Goal: Task Accomplishment & Management: Complete application form

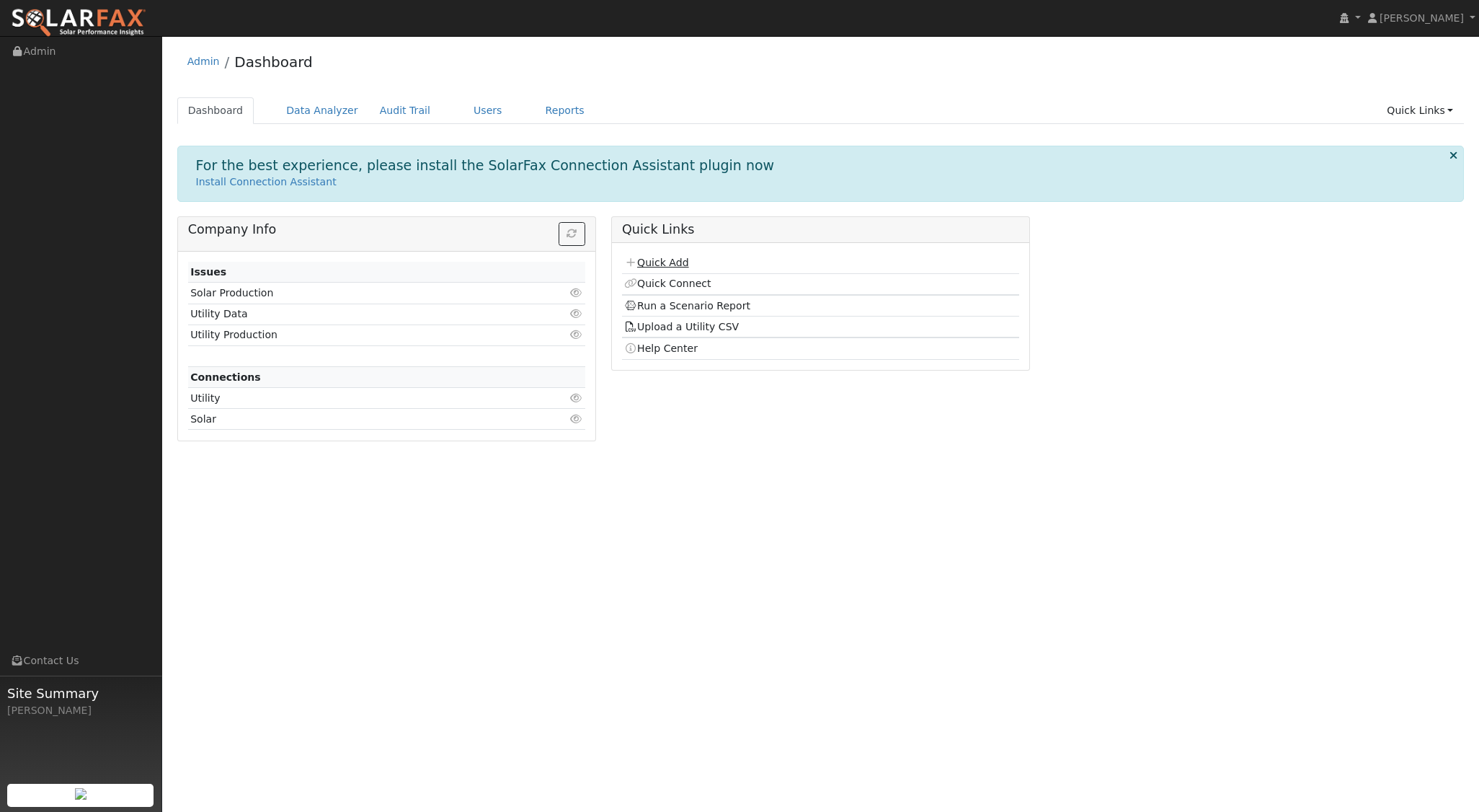
click at [683, 264] on link "Quick Add" at bounding box center [656, 263] width 64 height 12
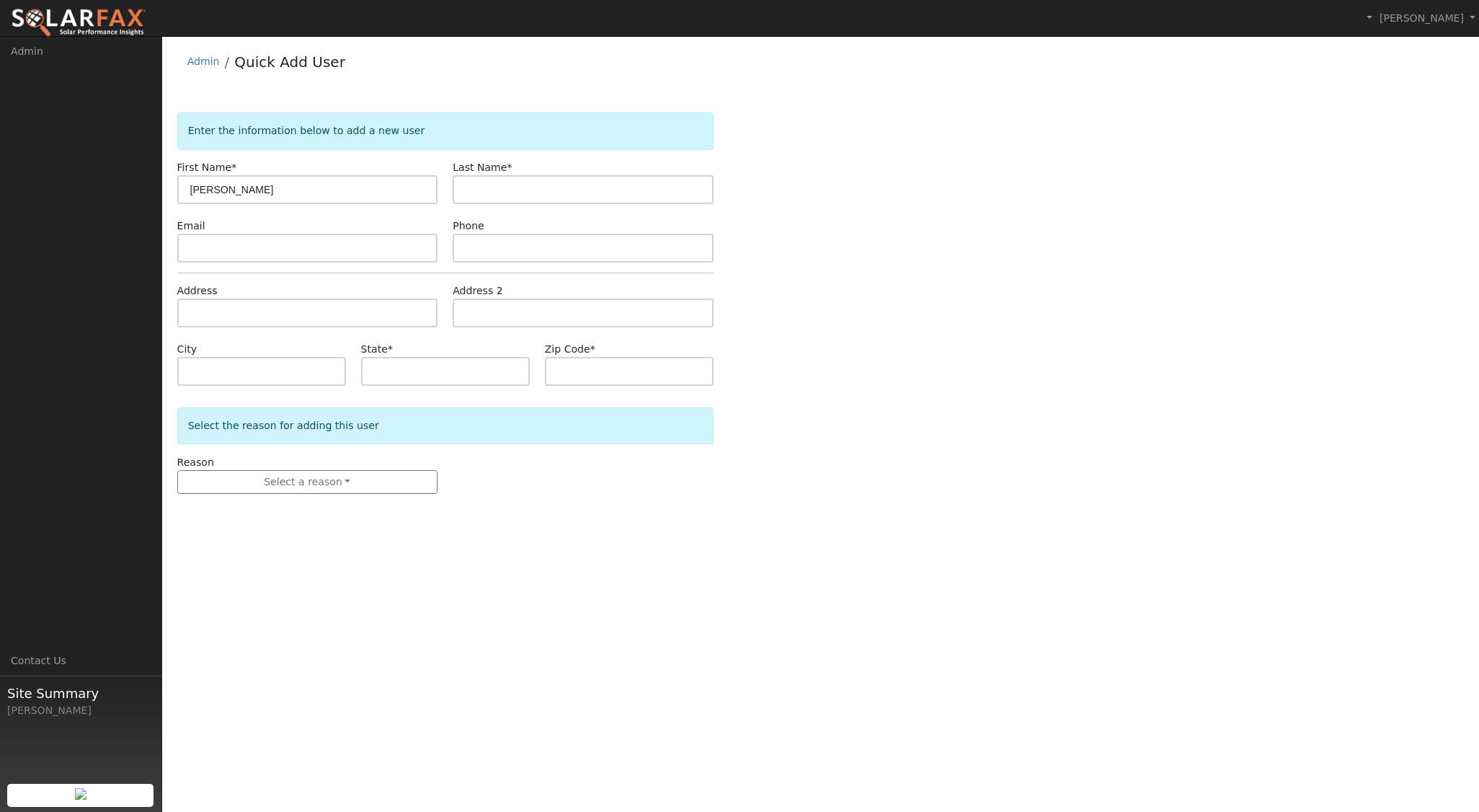
type input "[PERSON_NAME]"
type input "Johnston"
click at [241, 316] on input "text" at bounding box center [307, 313] width 261 height 29
type input "1901 Toro Creek Road"
type input "Morro Bay"
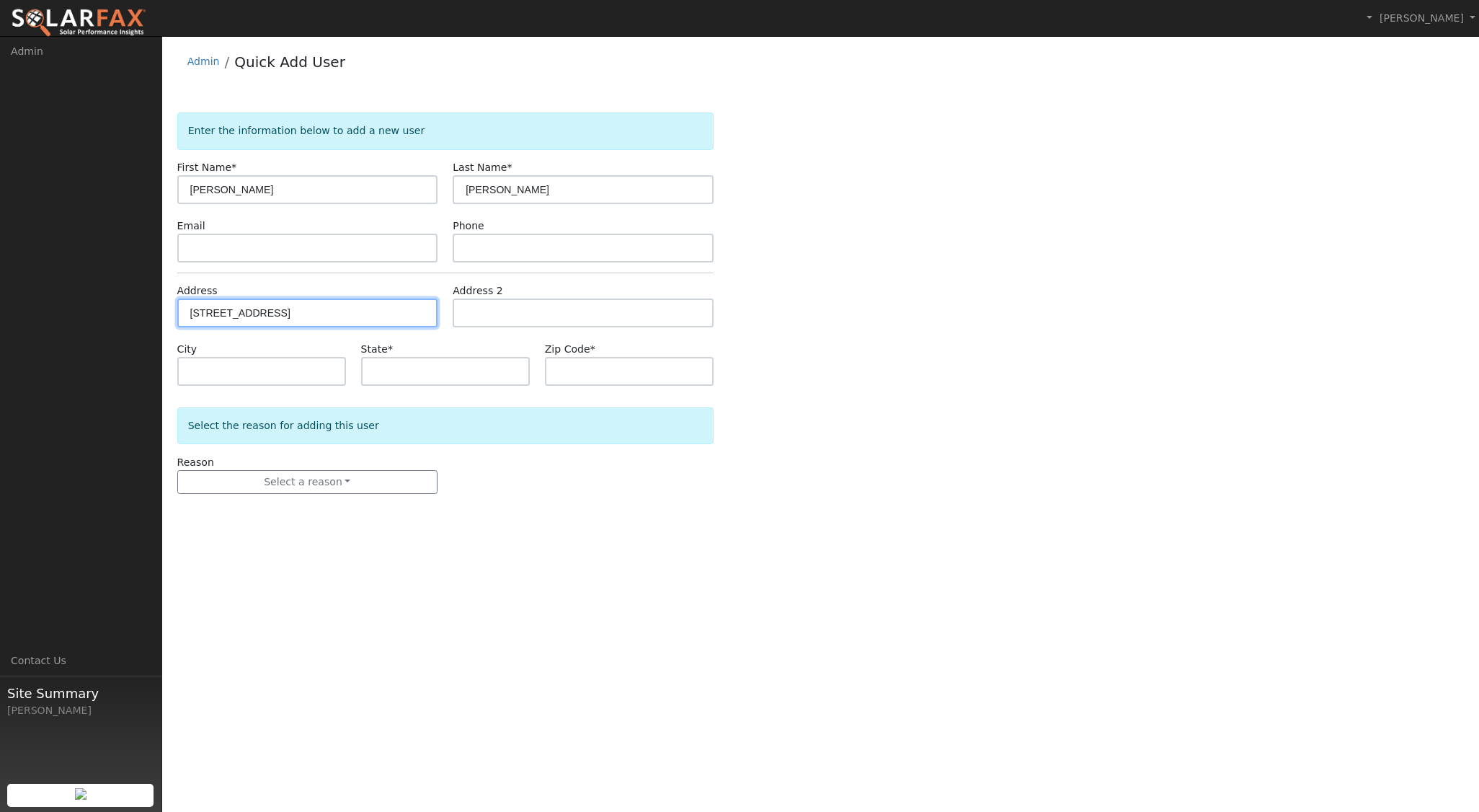
type input "CA"
type input "93442"
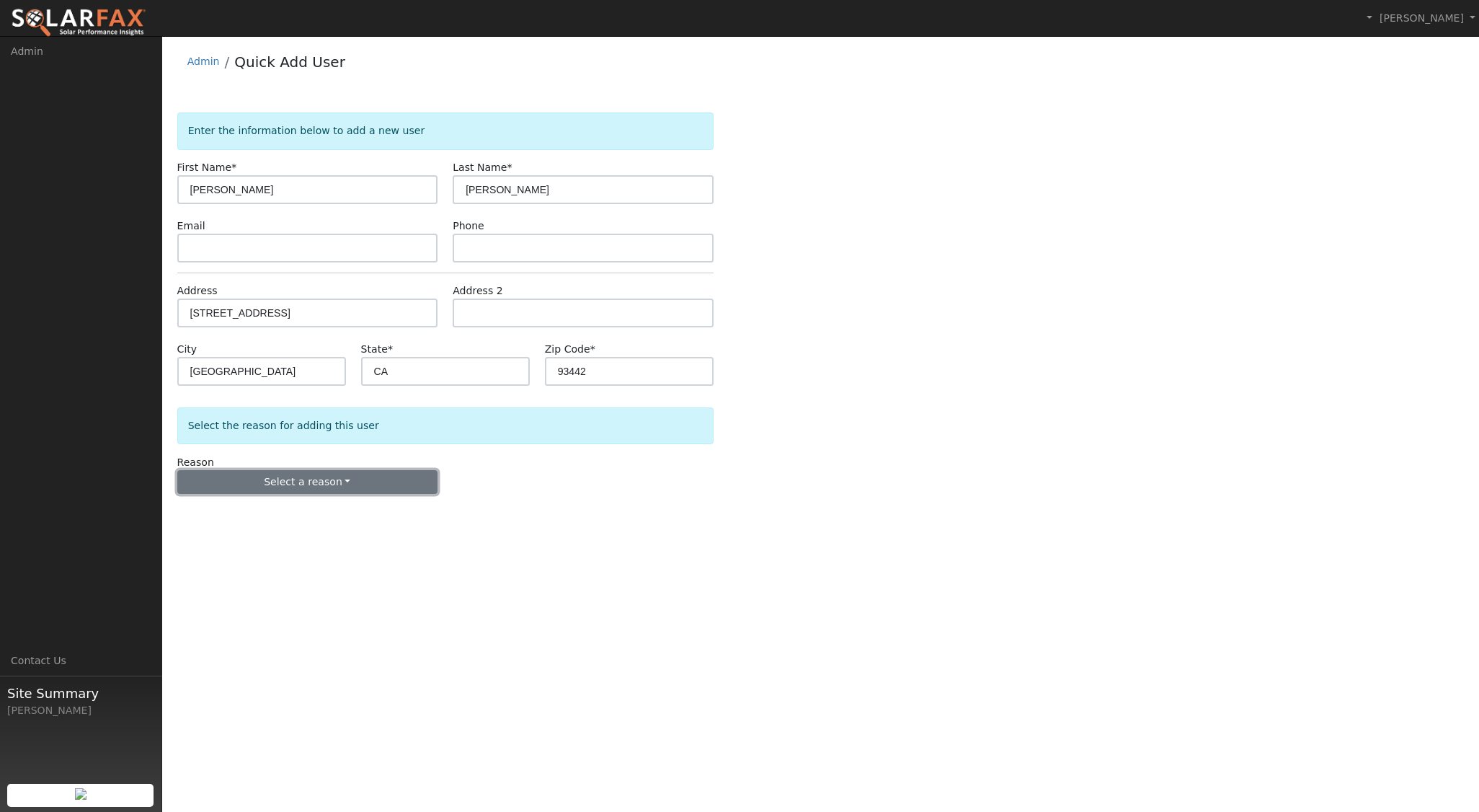
click at [361, 480] on button "Select a reason" at bounding box center [307, 482] width 261 height 24
click at [249, 502] on link "New lead" at bounding box center [258, 511] width 159 height 20
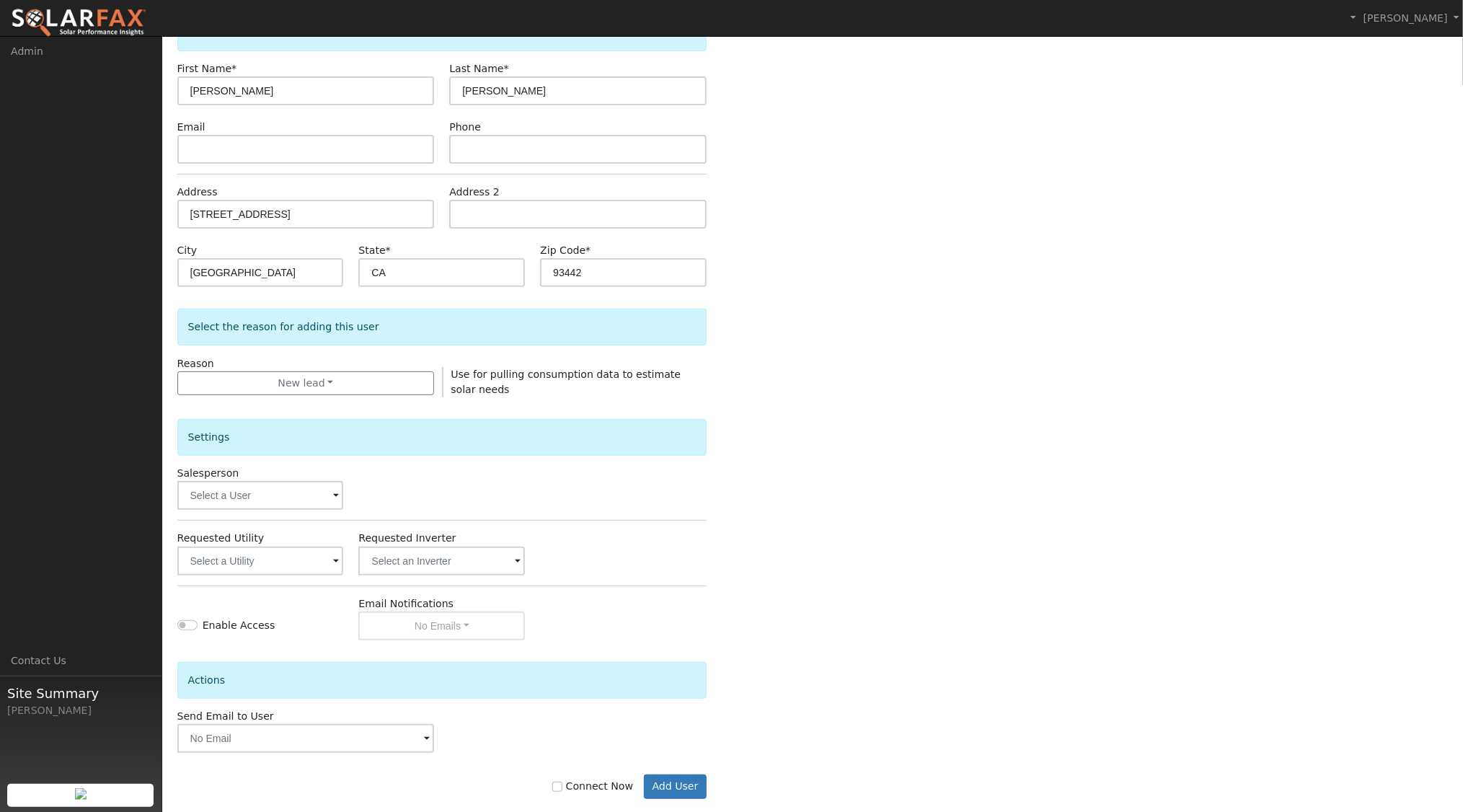
scroll to position [119, 0]
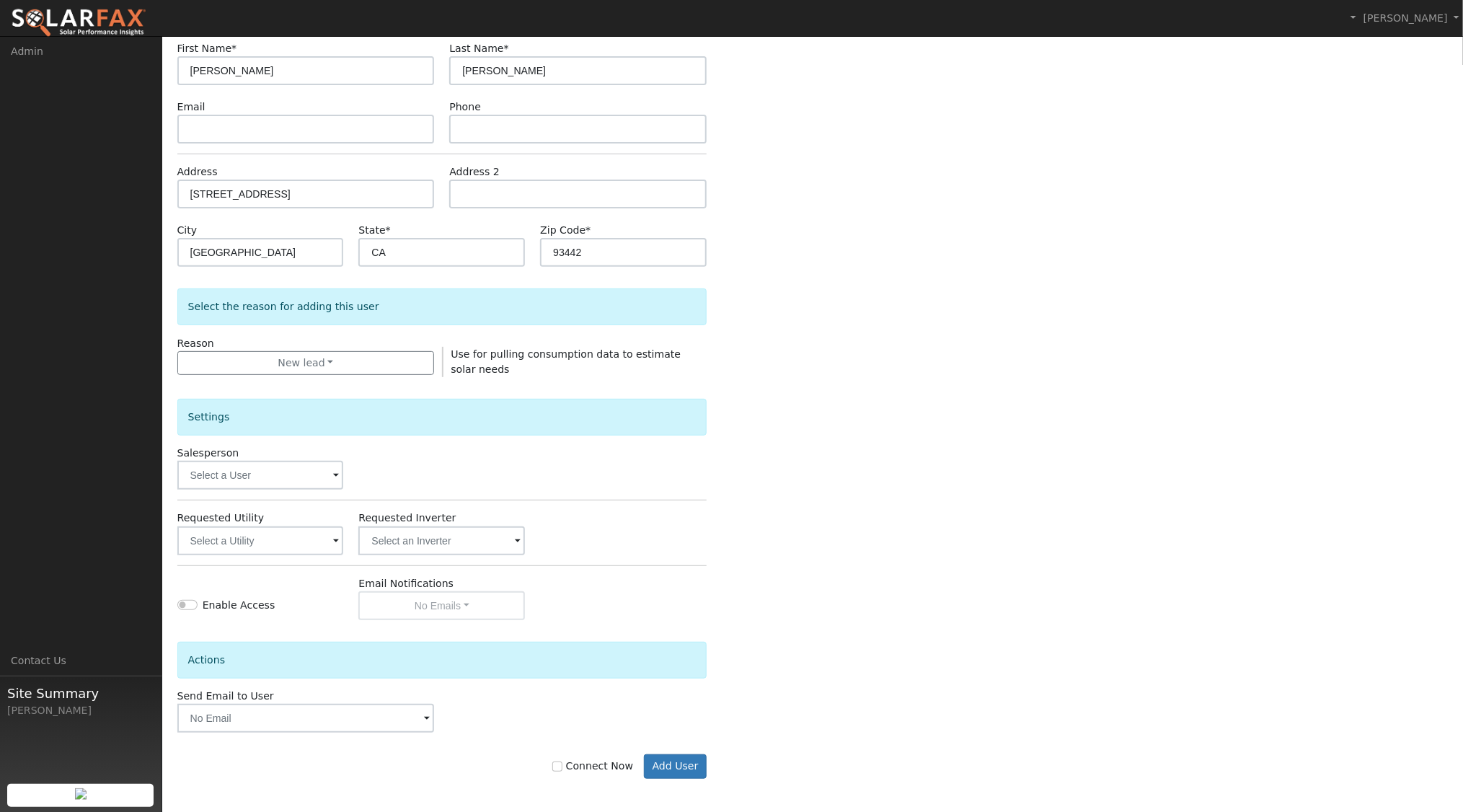
click at [335, 479] on span at bounding box center [336, 476] width 6 height 16
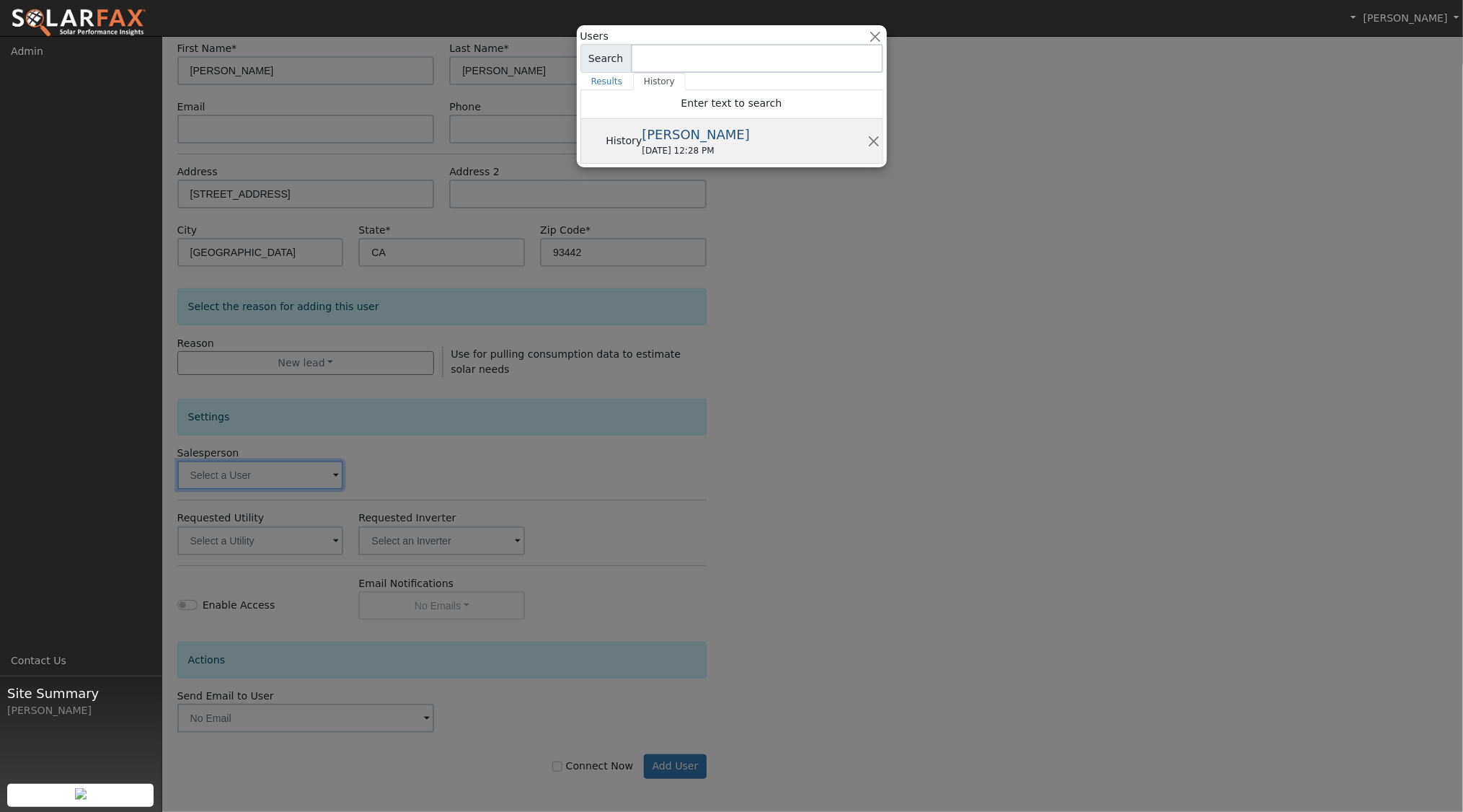
click at [655, 151] on div "08/05/2025 12:28 PM" at bounding box center [754, 150] width 225 height 13
type input "[PERSON_NAME]"
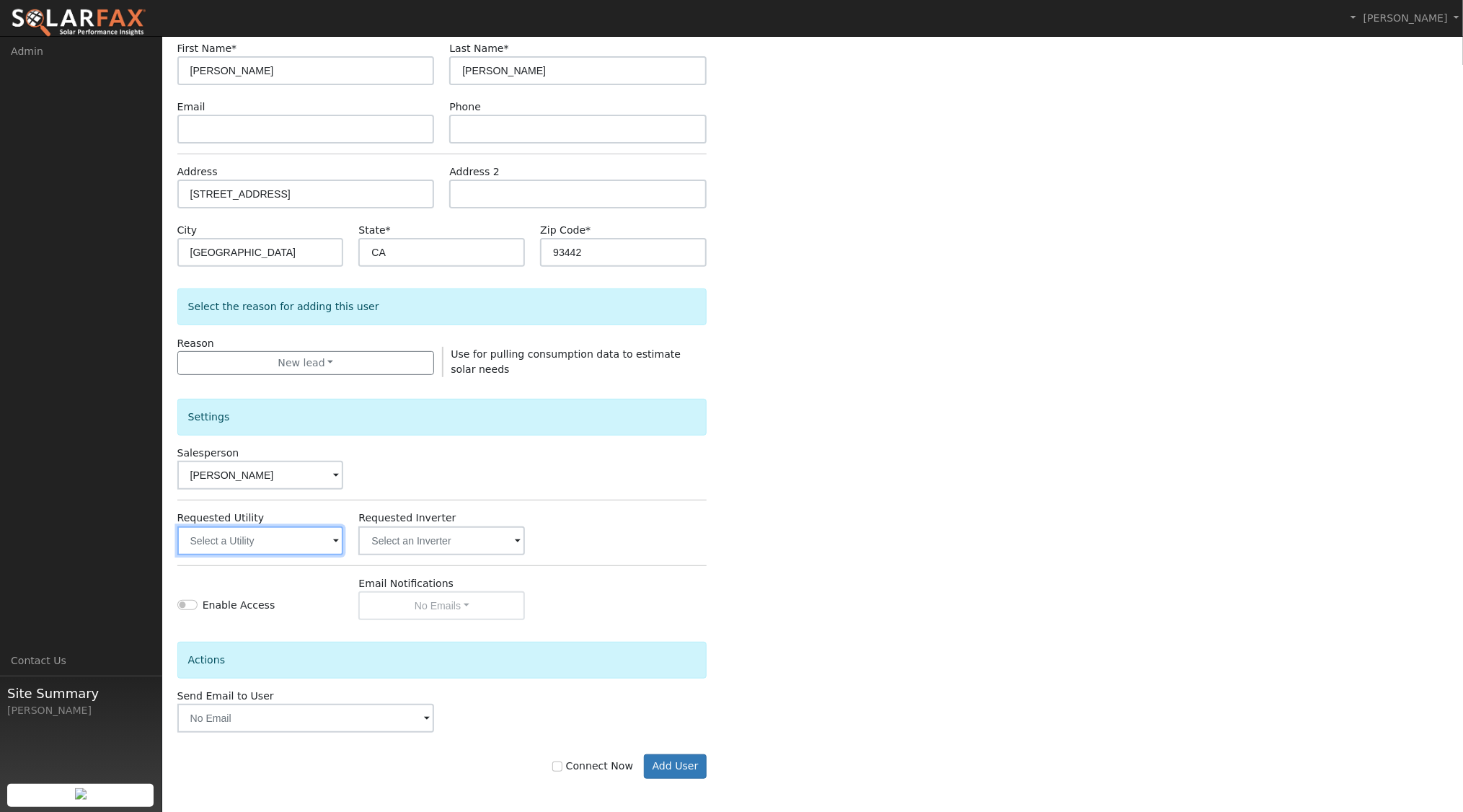
click at [325, 547] on input "text" at bounding box center [261, 541] width 167 height 29
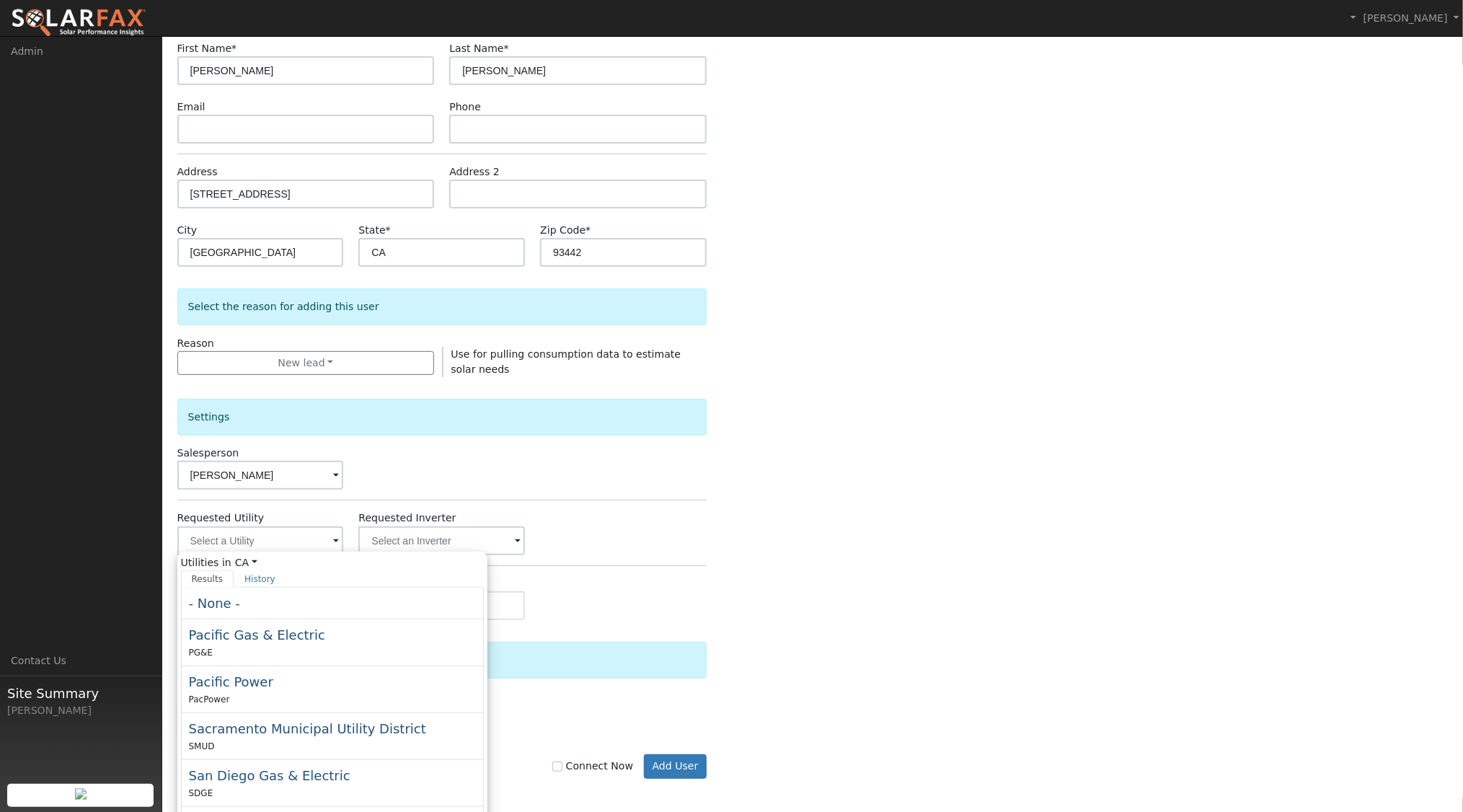
click at [278, 629] on span "Pacific Gas & Electric" at bounding box center [257, 635] width 137 height 16
type input "Pacific Gas & Electric"
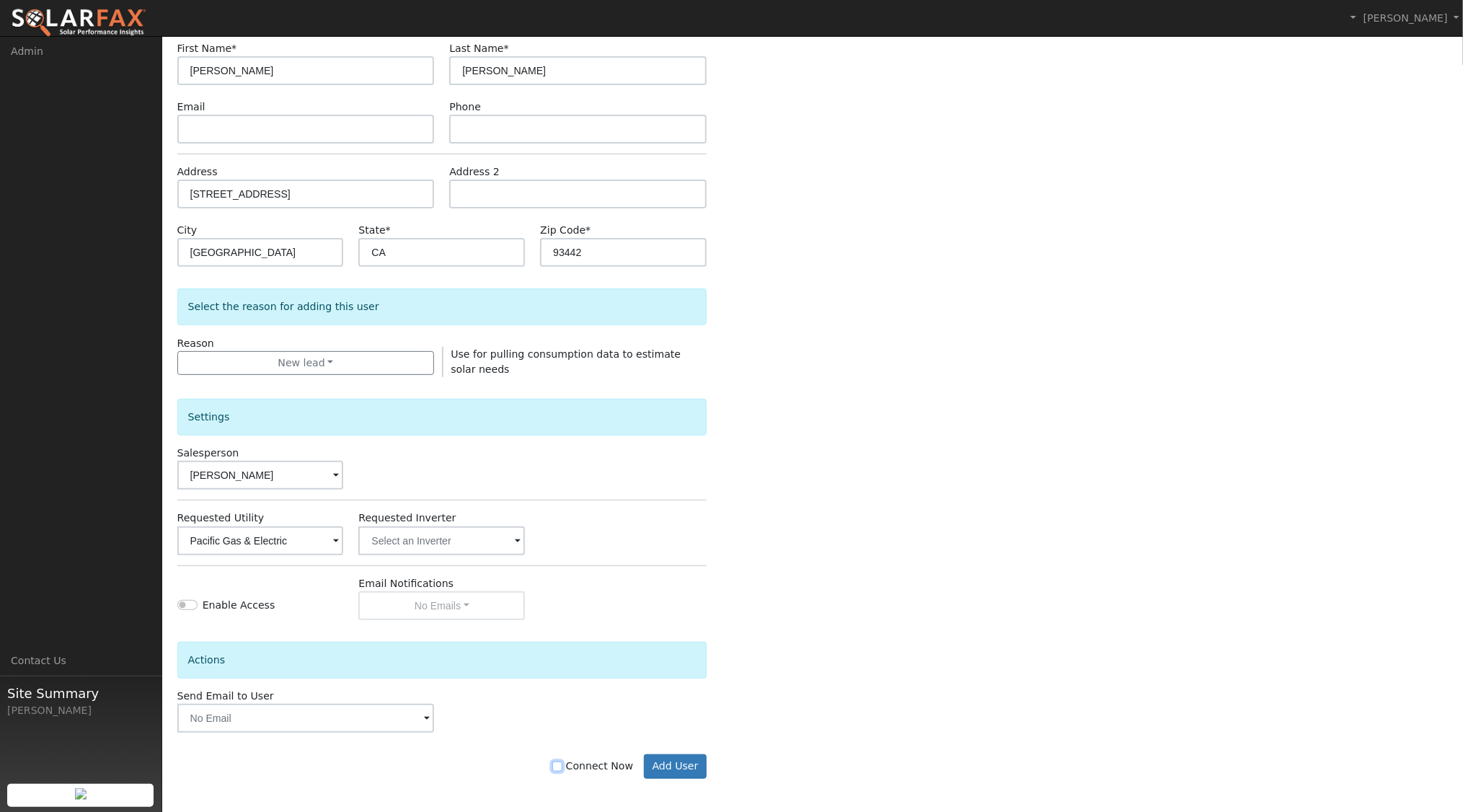
click at [562, 766] on input "Connect Now" at bounding box center [557, 766] width 10 height 10
checkbox input "true"
click at [675, 762] on button "Add User" at bounding box center [675, 765] width 63 height 24
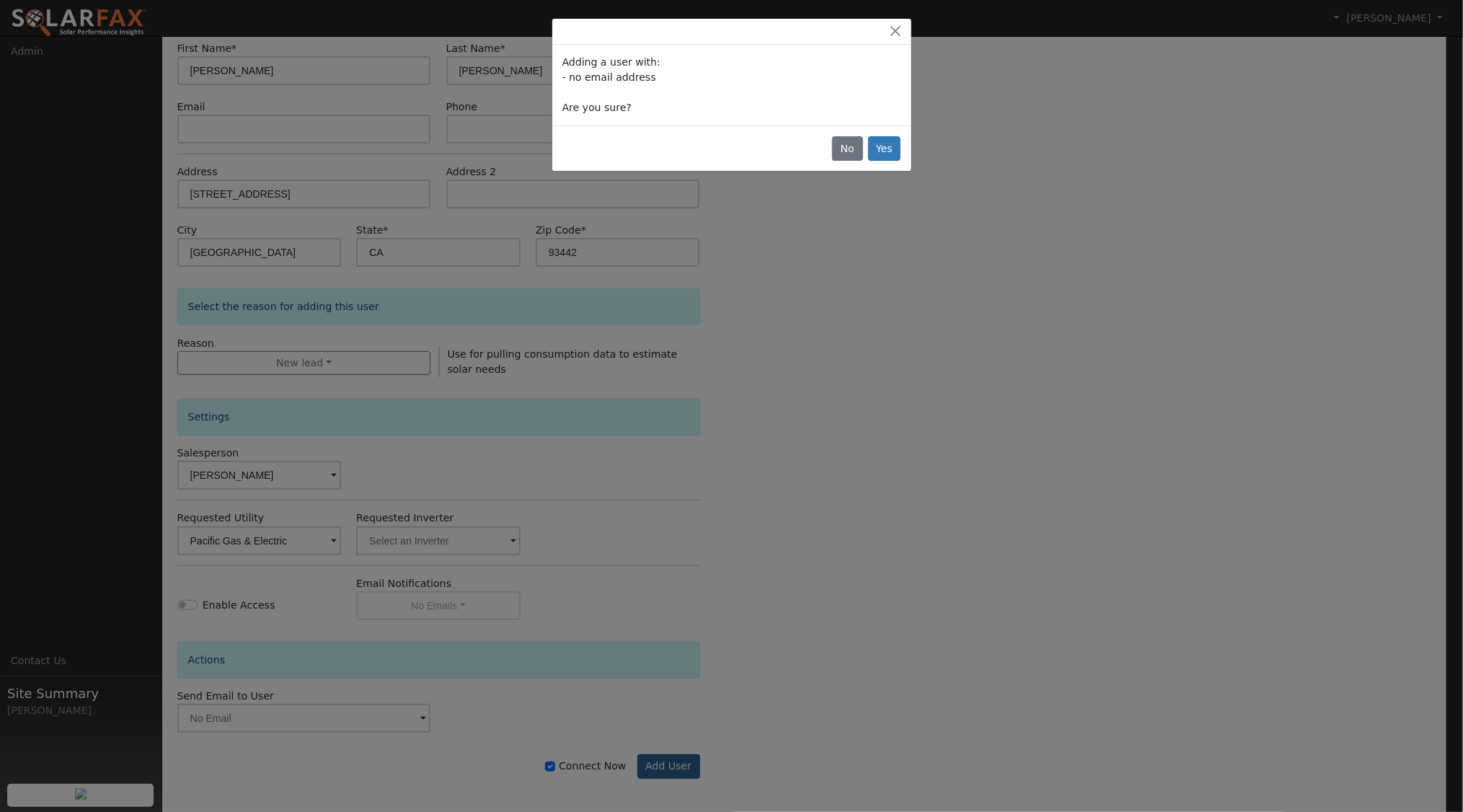
scroll to position [117, 0]
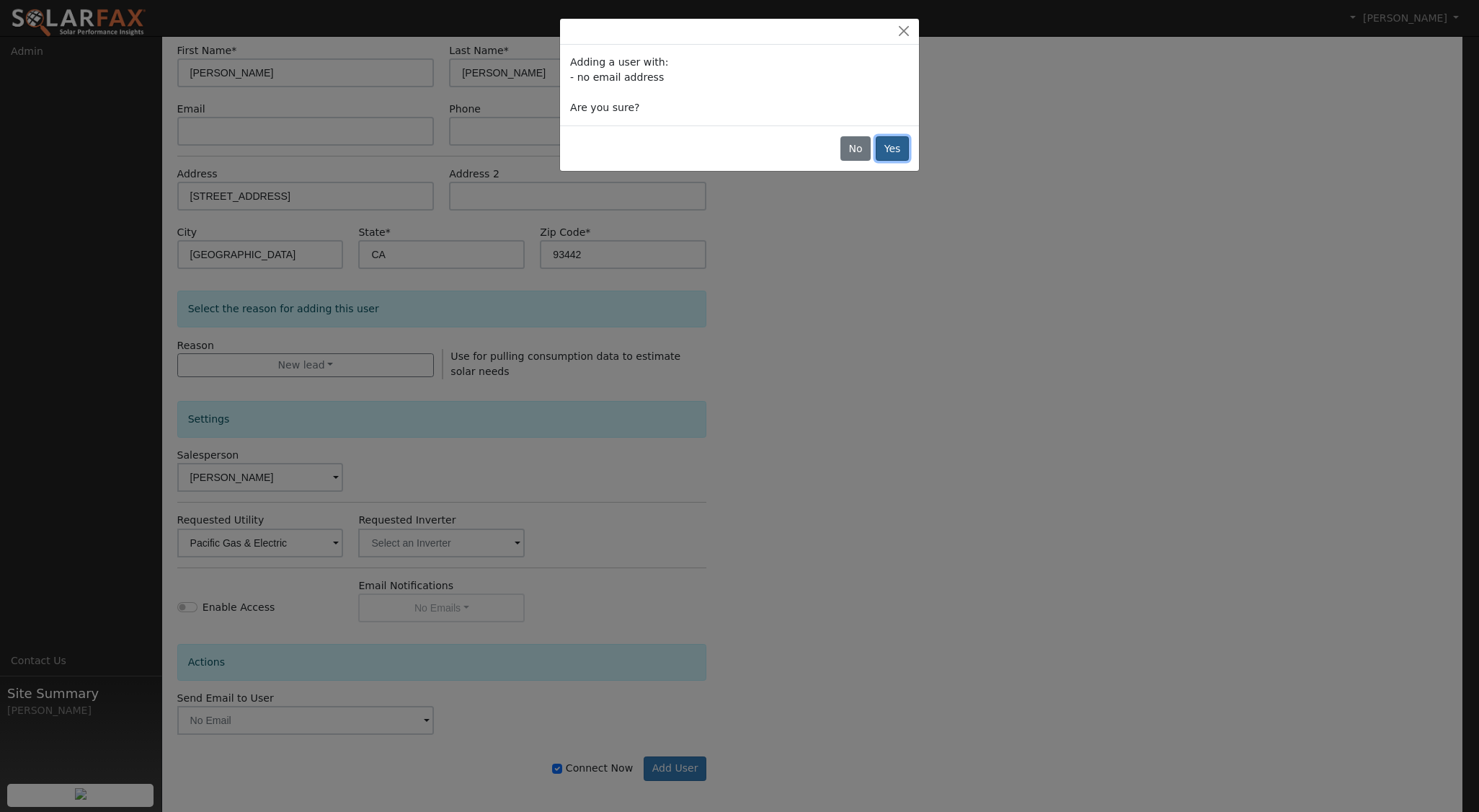
click at [897, 151] on button "Yes" at bounding box center [893, 148] width 33 height 24
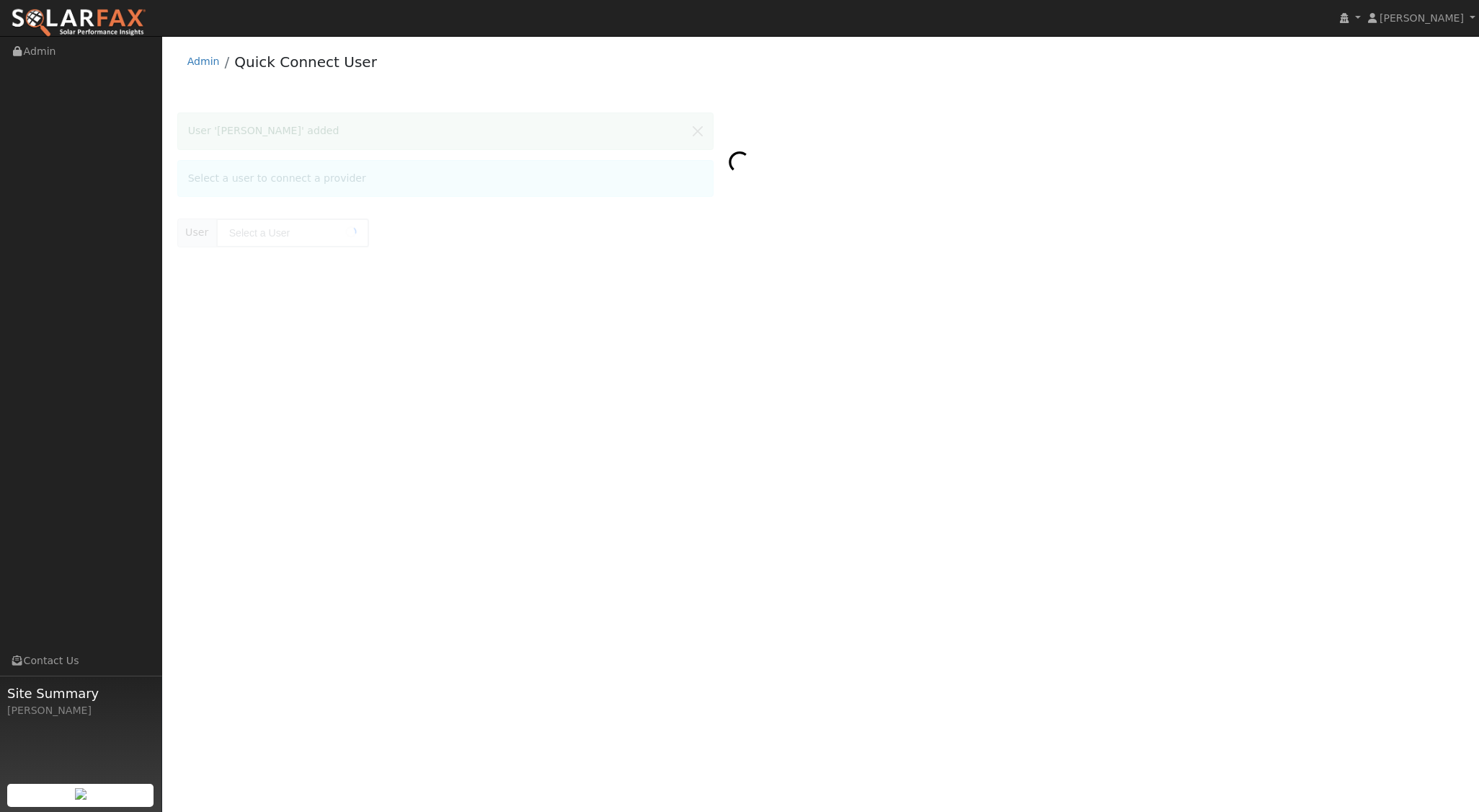
type input "[PERSON_NAME]"
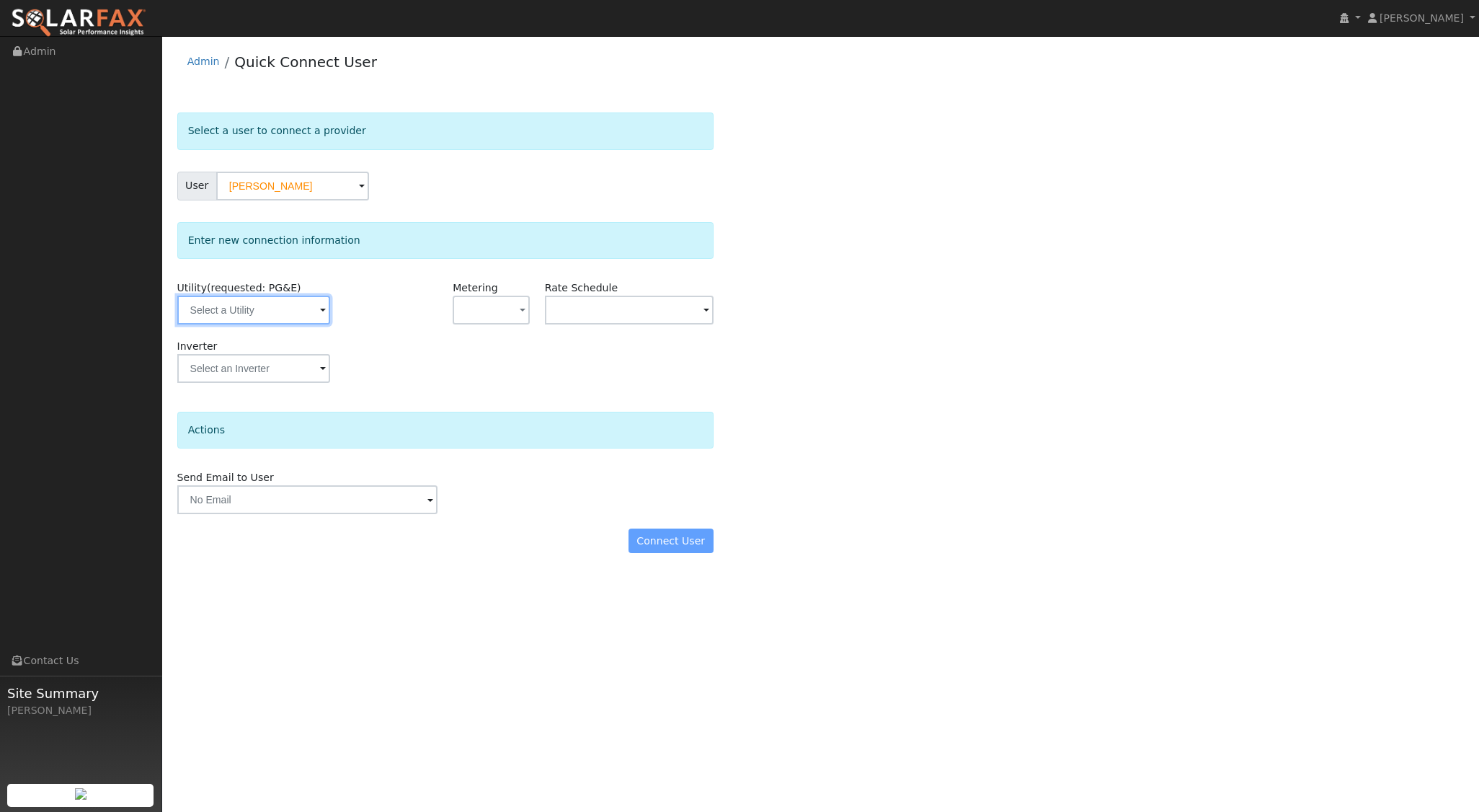
click at [293, 316] on input "text" at bounding box center [254, 310] width 153 height 29
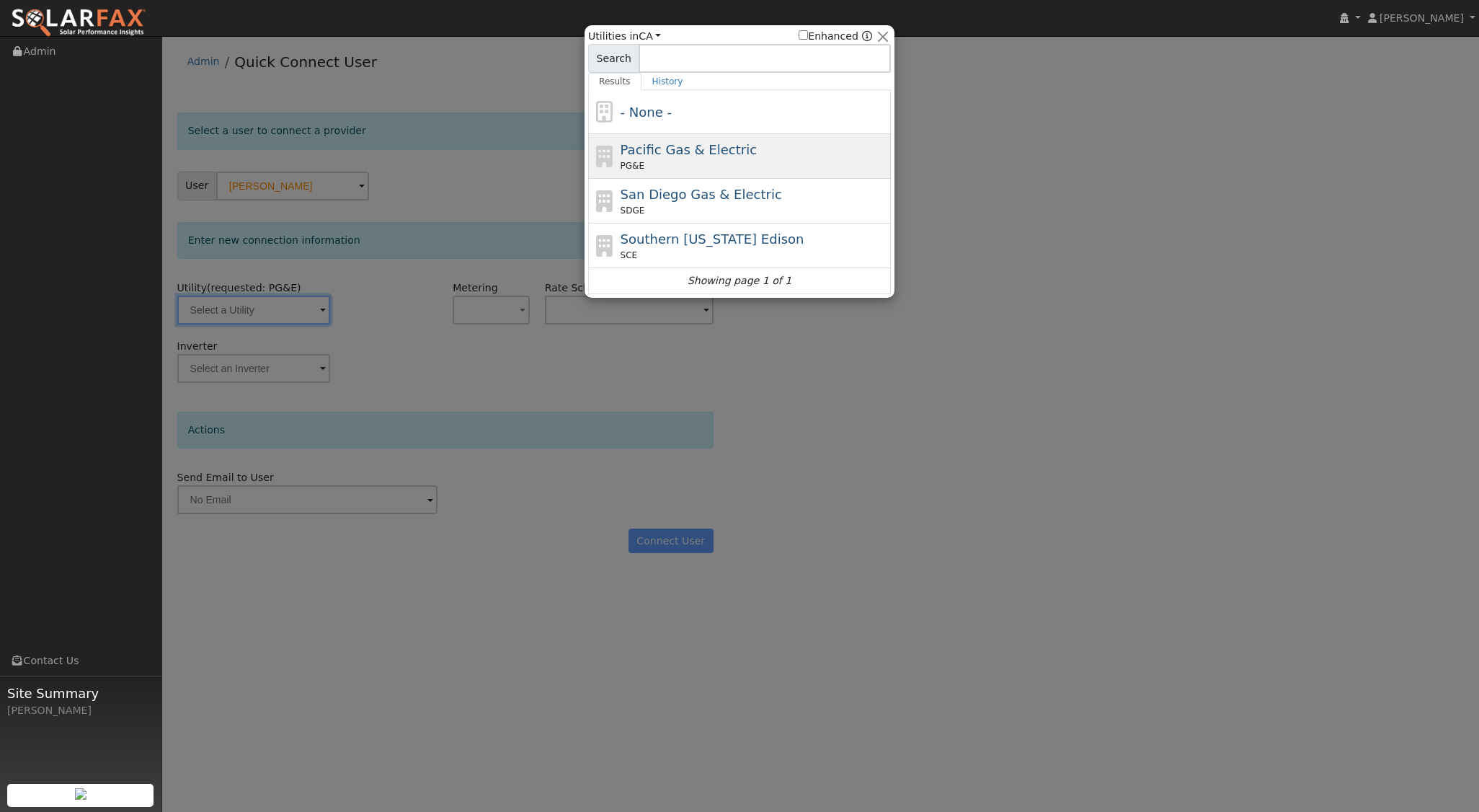
click at [670, 147] on span "Pacific Gas & Electric" at bounding box center [688, 150] width 137 height 16
type input "PG&E"
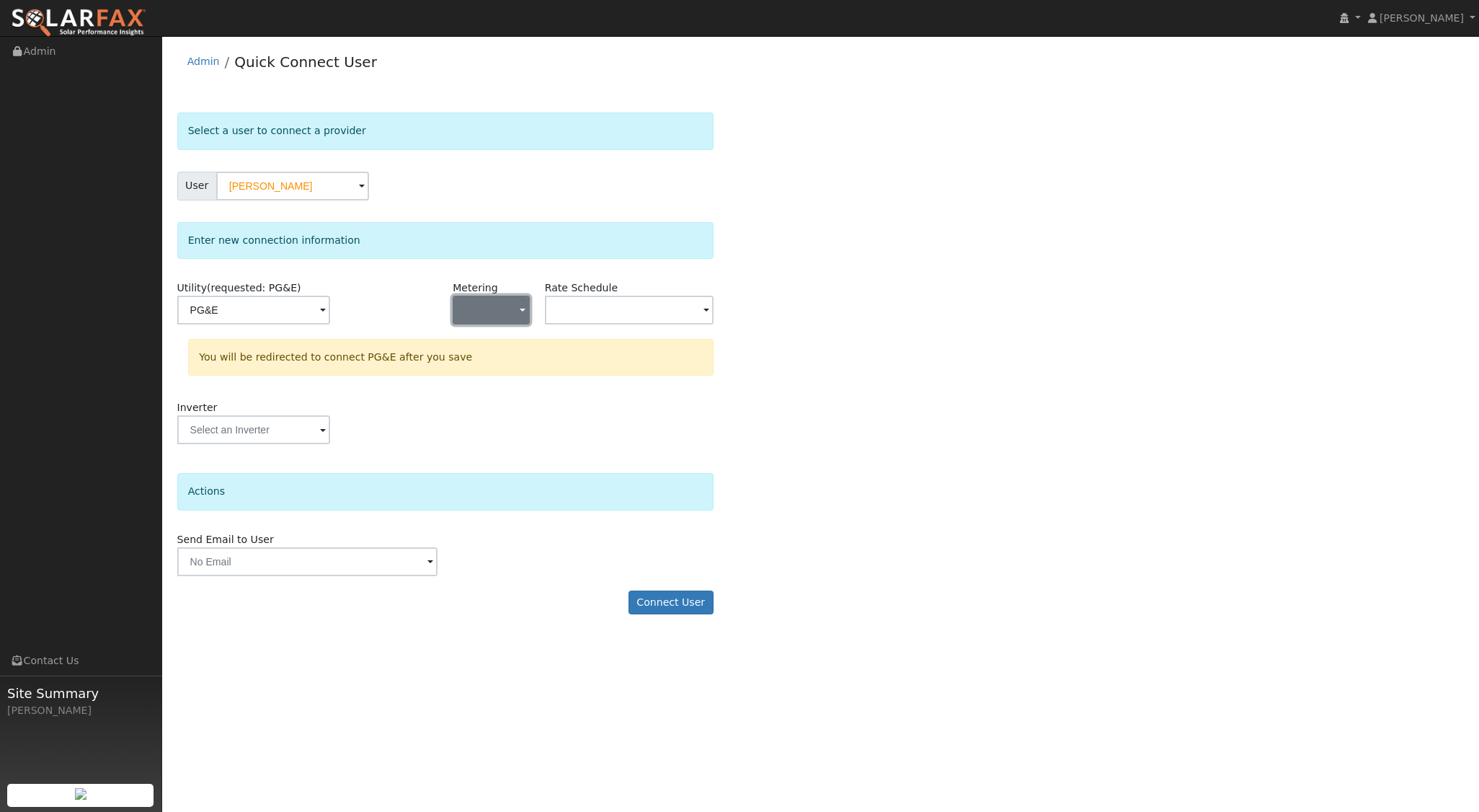
click at [519, 311] on button "button" at bounding box center [490, 310] width 77 height 29
click at [510, 362] on link "NEM" at bounding box center [503, 360] width 100 height 20
click at [330, 316] on input "text" at bounding box center [254, 310] width 153 height 29
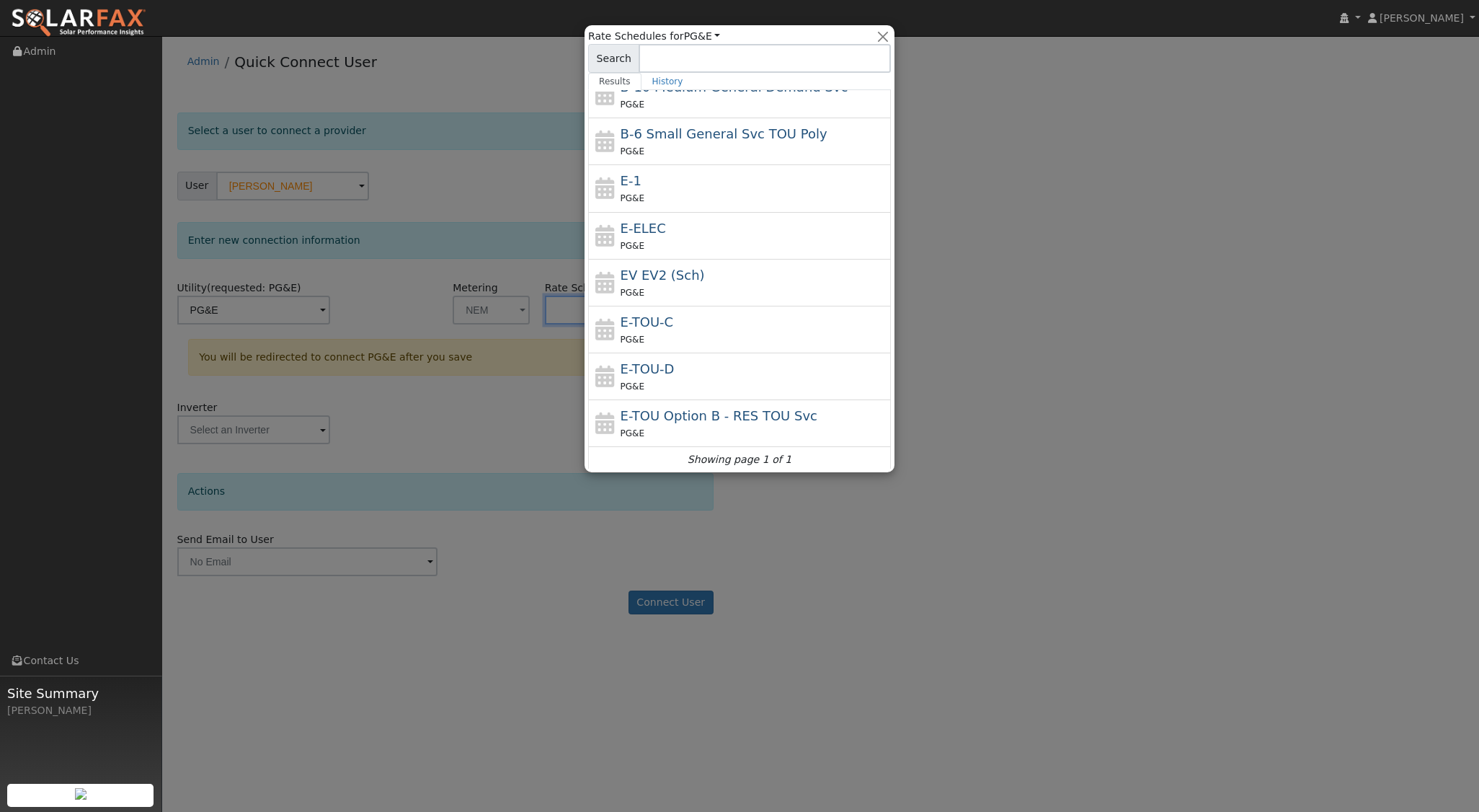
scroll to position [111, 0]
click at [656, 184] on div "E-1 PG&E" at bounding box center [754, 186] width 267 height 35
type input "E-1"
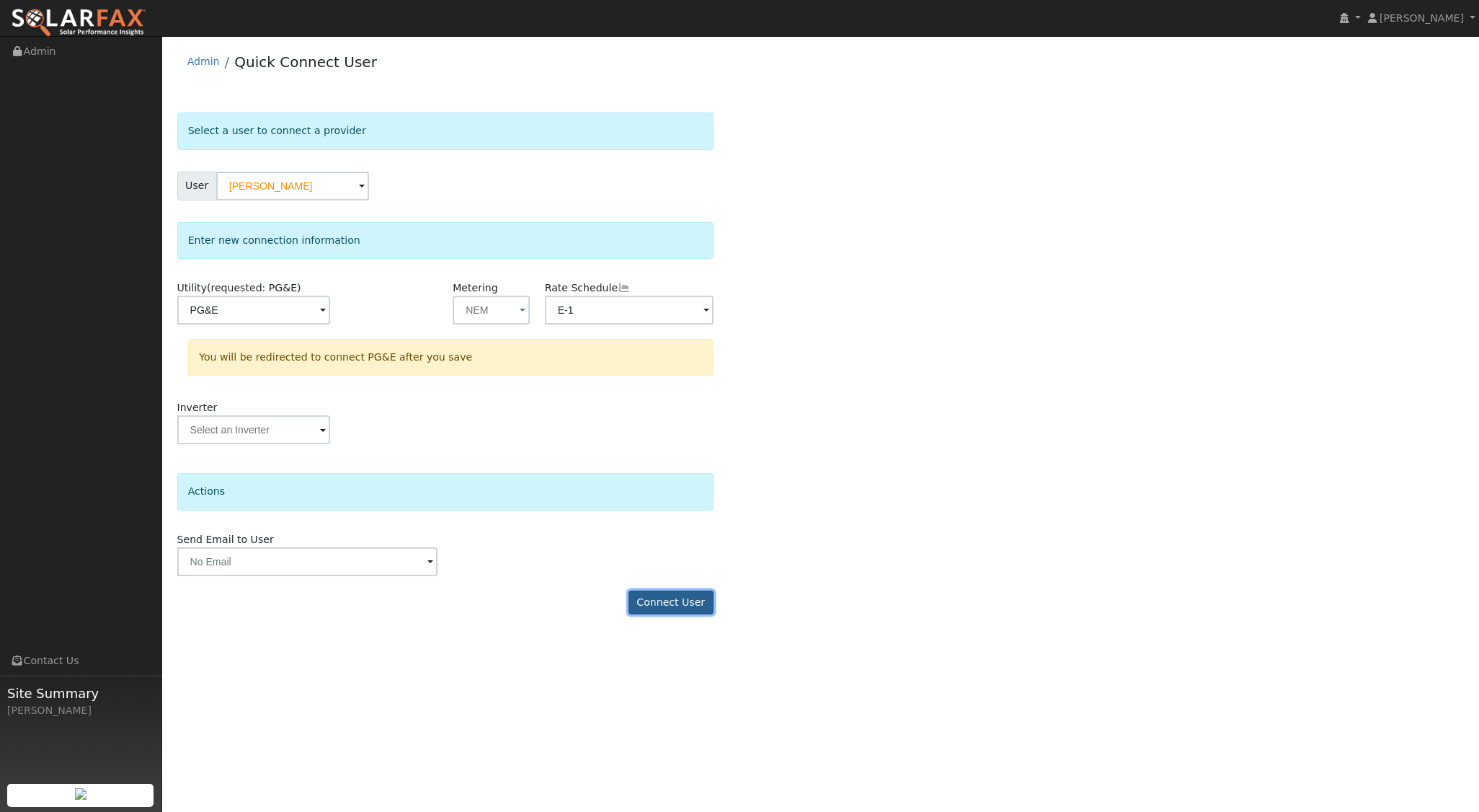
click at [681, 601] on button "Connect User" at bounding box center [672, 602] width 85 height 24
